Goal: Task Accomplishment & Management: Manage account settings

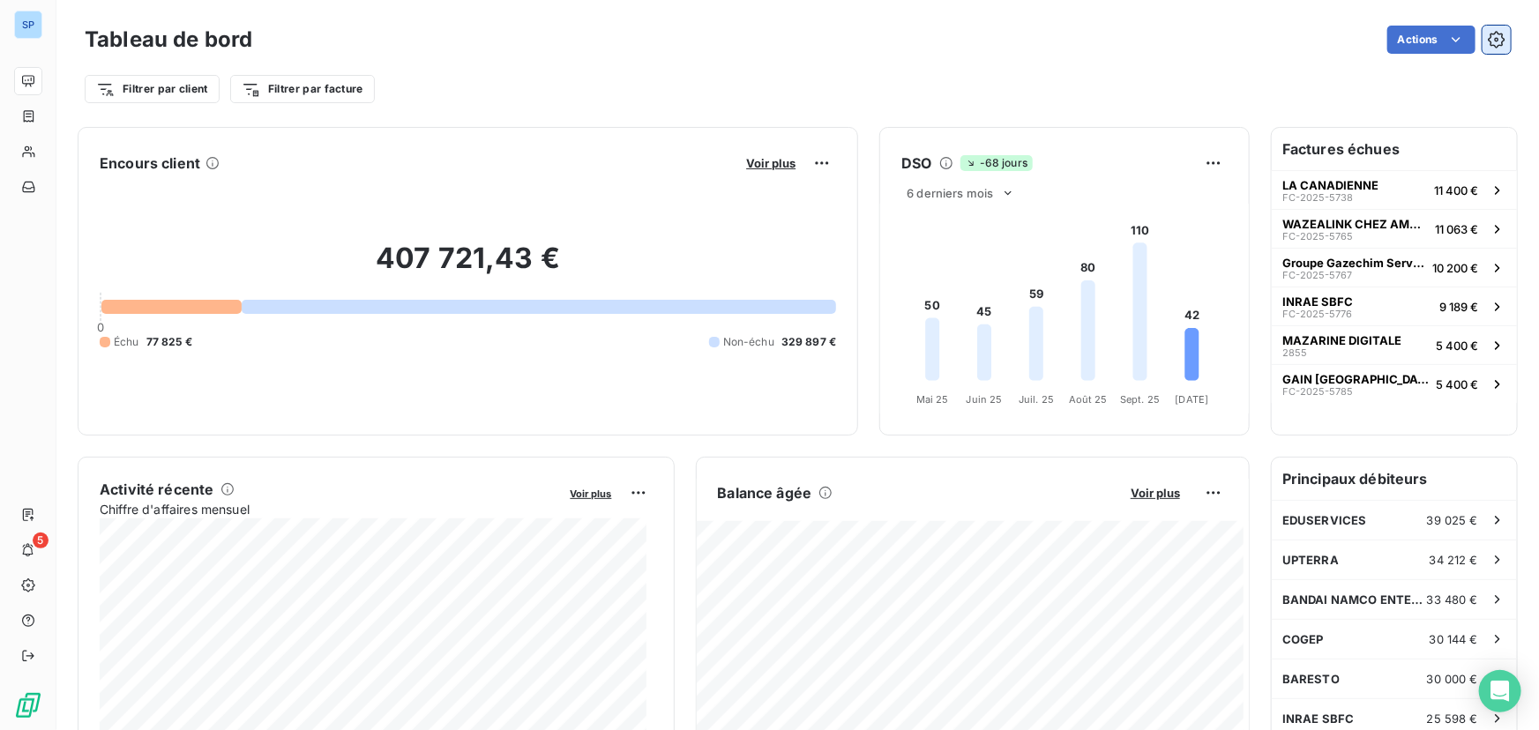
click at [1490, 42] on icon "button" at bounding box center [1497, 40] width 18 height 18
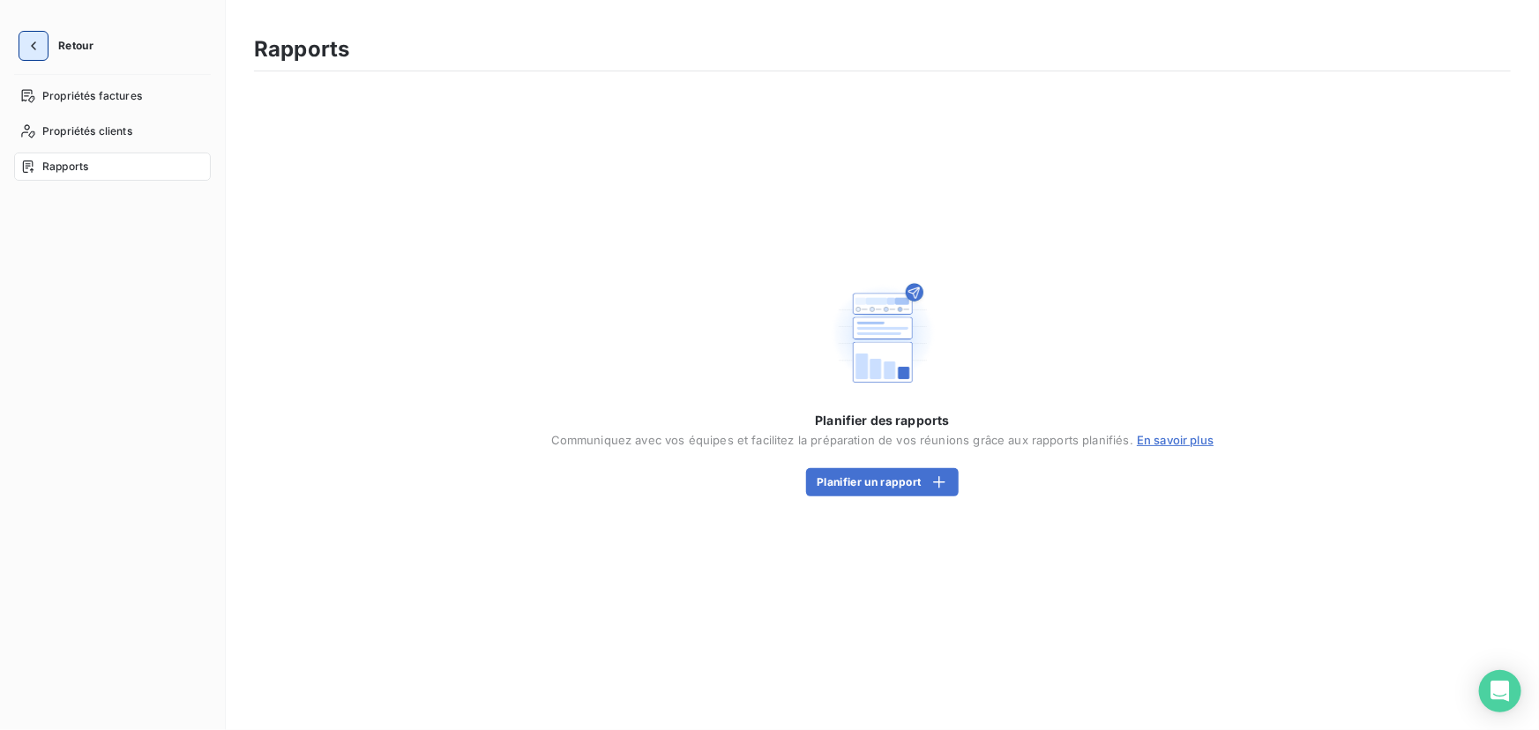
click at [34, 37] on icon "button" at bounding box center [34, 46] width 18 height 18
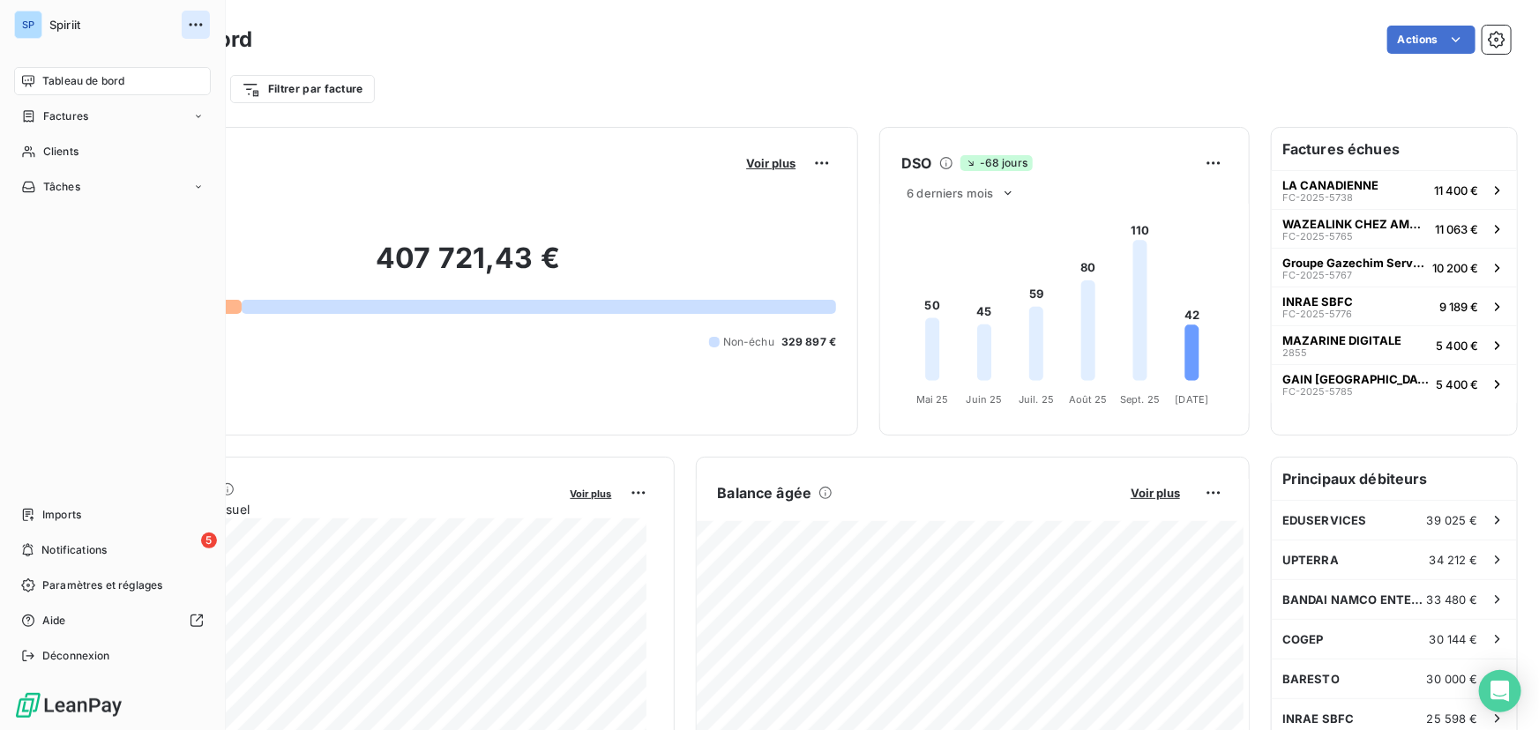
click at [194, 22] on icon "button" at bounding box center [196, 25] width 18 height 18
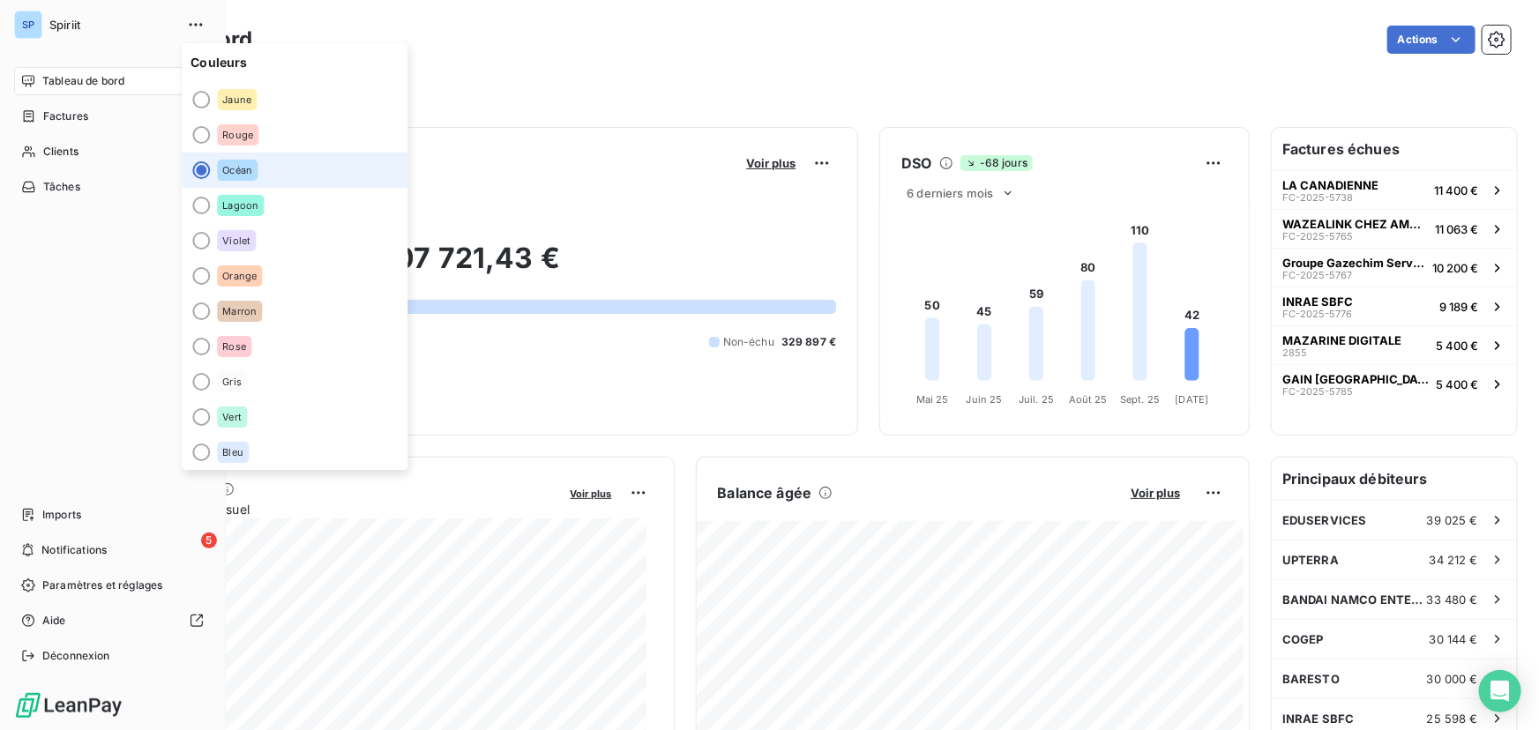
click at [79, 31] on span "Spiriit" at bounding box center [112, 25] width 127 height 14
drag, startPoint x: 76, startPoint y: 653, endPoint x: 155, endPoint y: 655, distance: 79.4
click at [76, 653] on span "Déconnexion" at bounding box center [76, 656] width 68 height 16
